Goal: Task Accomplishment & Management: Complete application form

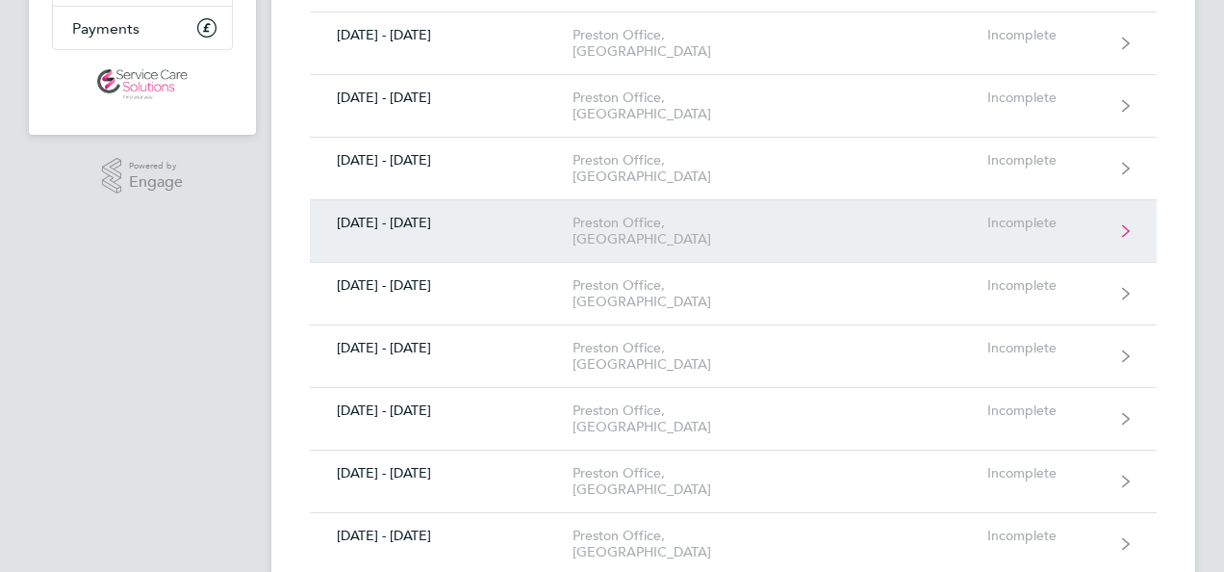
scroll to position [351, 0]
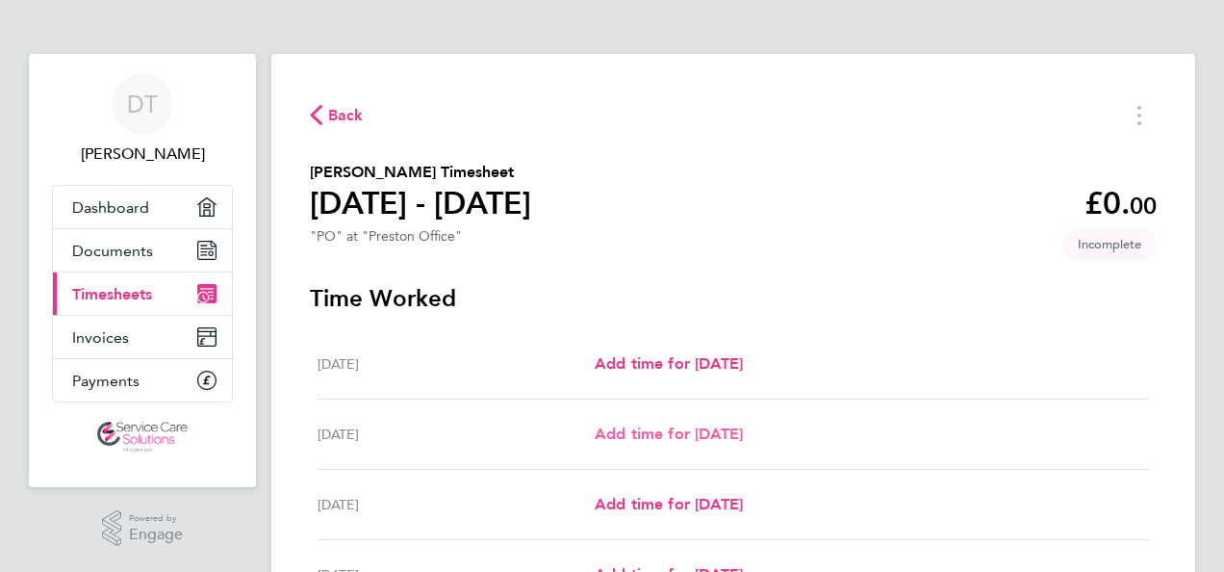
click at [643, 441] on span "Add time for [DATE]" at bounding box center [669, 433] width 148 height 18
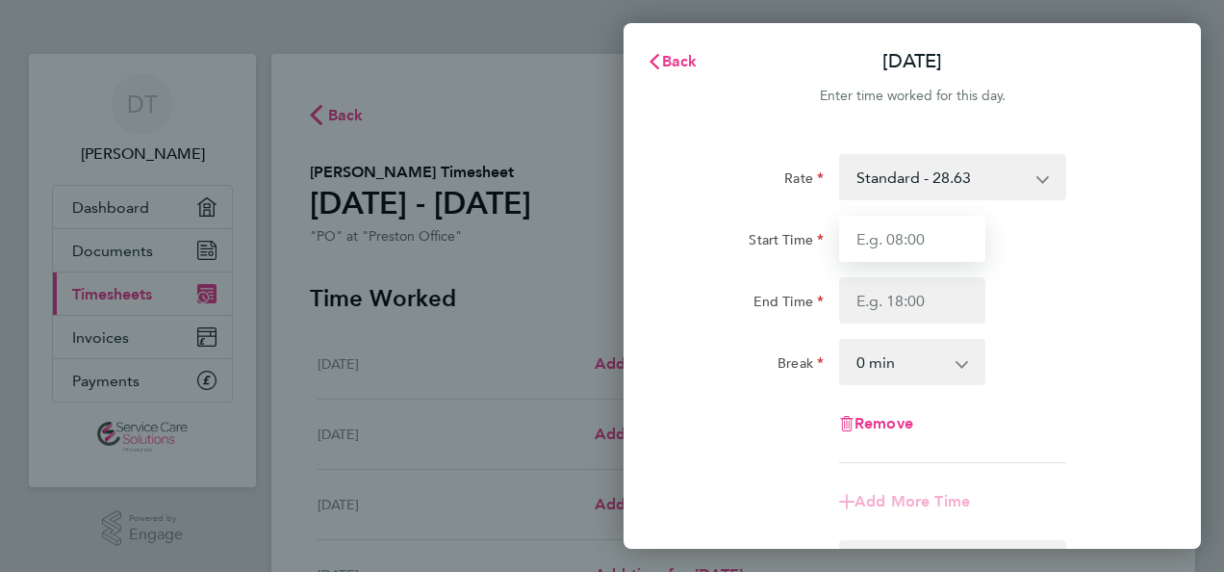
click at [931, 239] on input "Start Time" at bounding box center [912, 239] width 146 height 46
type input "09:00"
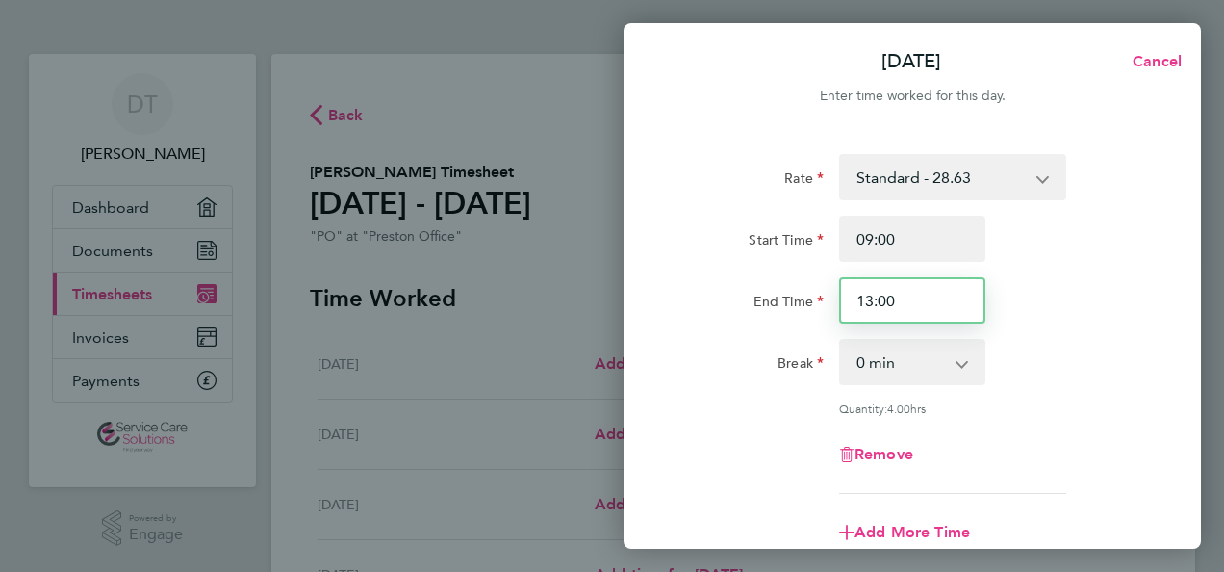
click at [895, 300] on input "13:00" at bounding box center [912, 300] width 146 height 46
click at [869, 302] on input "13:00" at bounding box center [912, 300] width 146 height 46
type input "17:00"
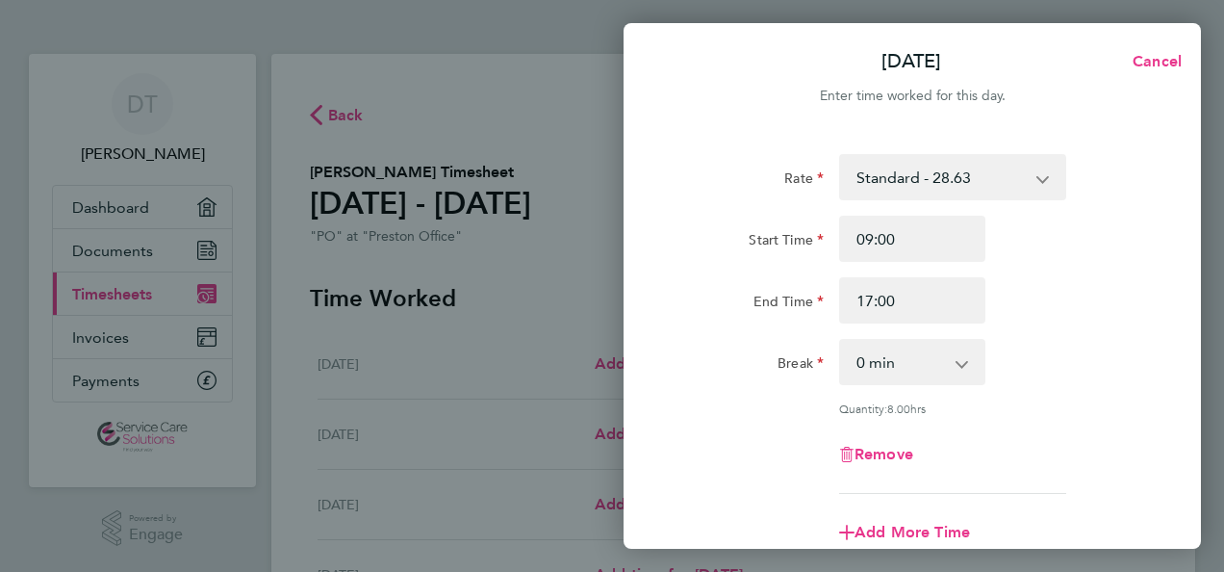
click at [960, 358] on app-icon-cross-button at bounding box center [971, 362] width 23 height 42
click at [881, 364] on select "0 min 15 min 30 min 45 min 60 min 75 min 90 min" at bounding box center [900, 362] width 119 height 42
select select "30"
click at [841, 341] on select "0 min 15 min 30 min 45 min 60 min 75 min 90 min" at bounding box center [900, 362] width 119 height 42
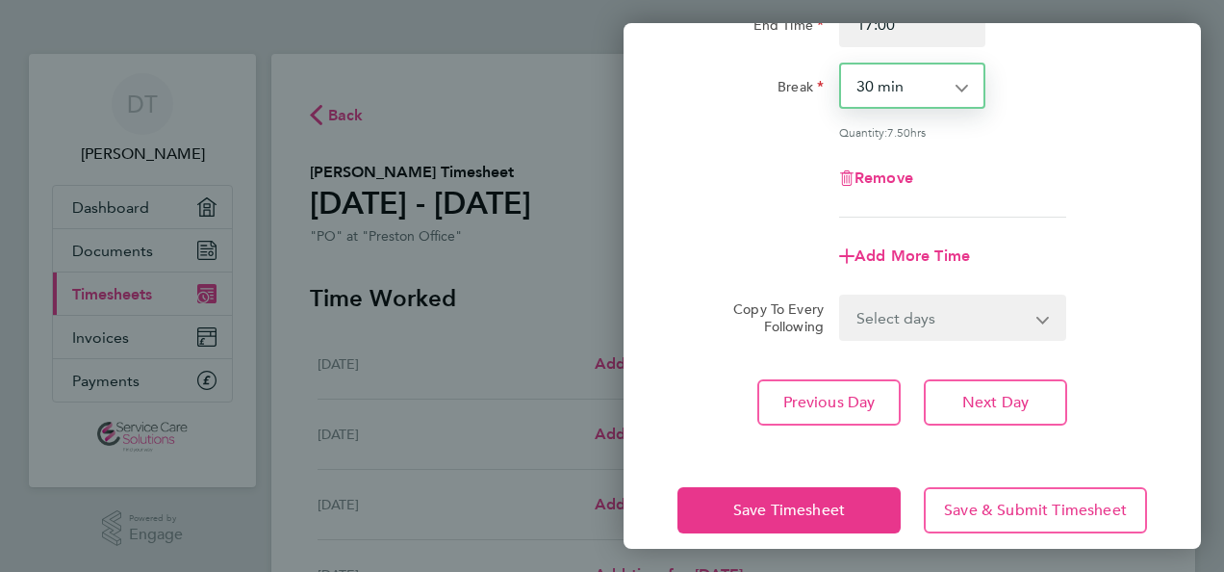
scroll to position [290, 0]
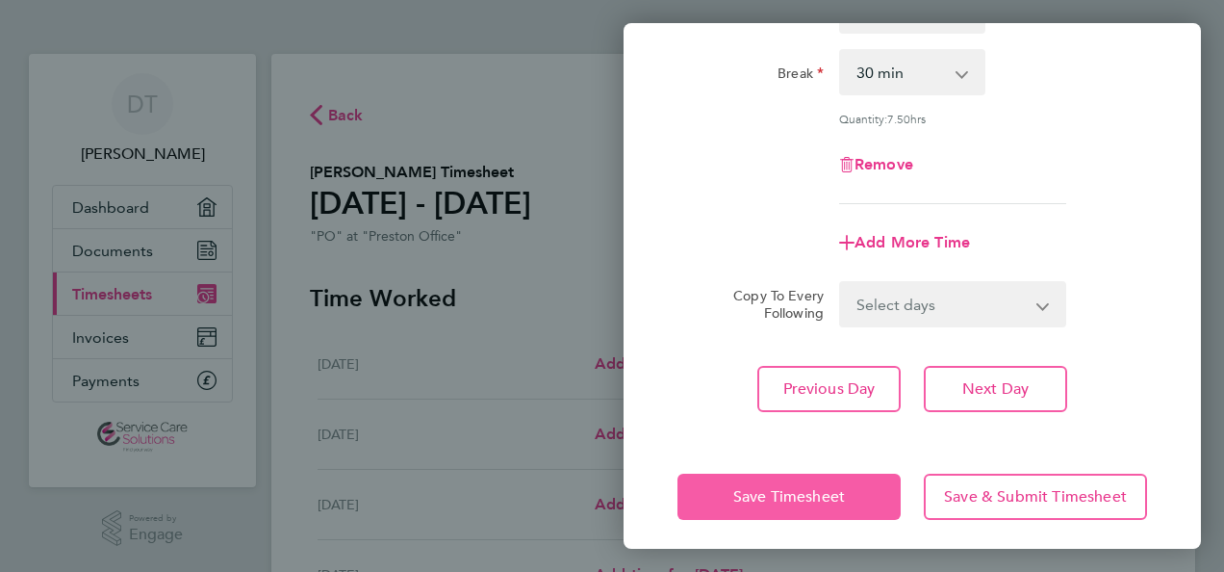
click at [831, 483] on button "Save Timesheet" at bounding box center [788, 496] width 223 height 46
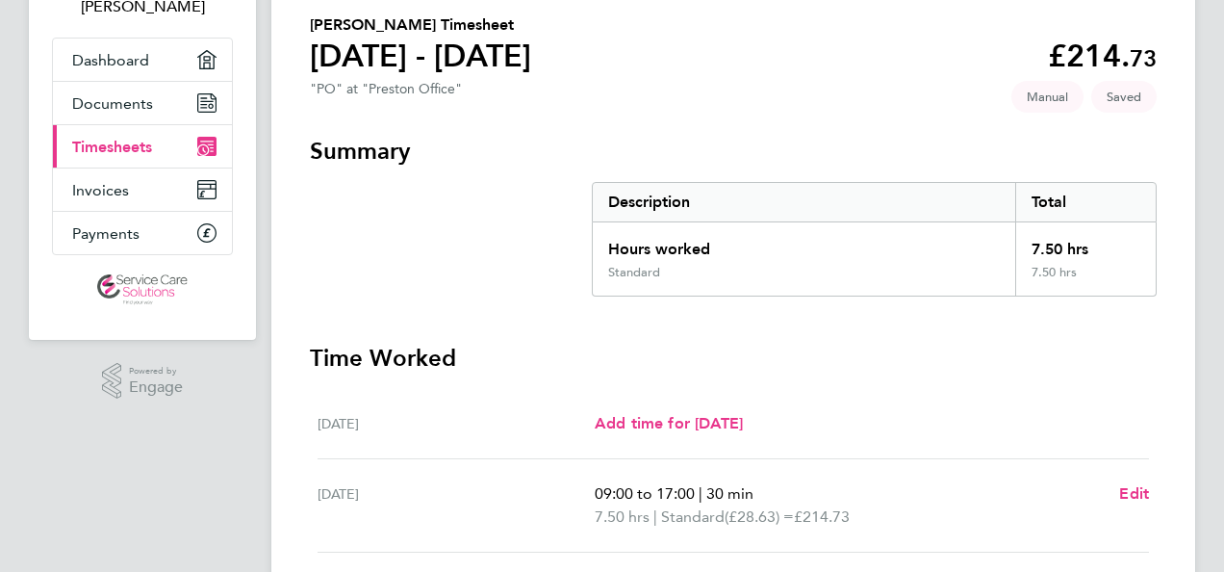
scroll to position [95, 0]
